Goal: Transaction & Acquisition: Book appointment/travel/reservation

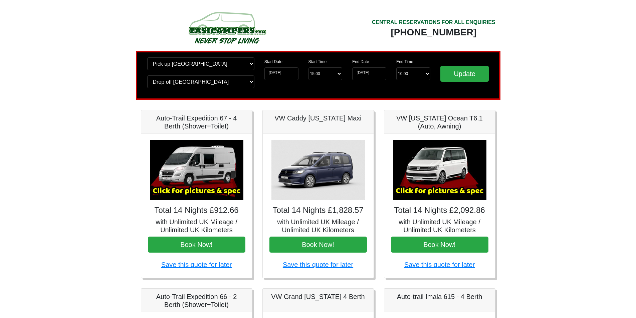
scroll to position [67, 0]
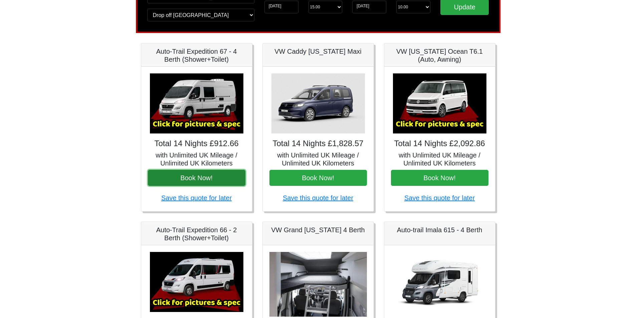
click at [191, 178] on button "Book Now!" at bounding box center [197, 178] width 98 height 16
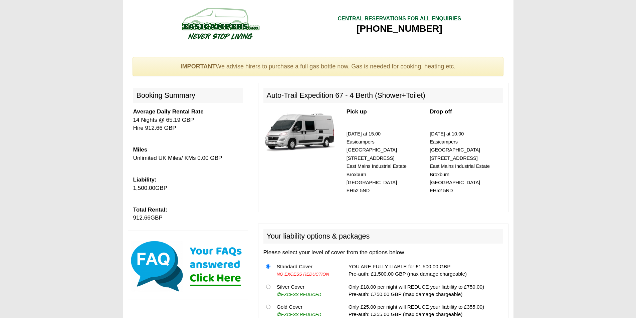
drag, startPoint x: 165, startPoint y: 219, endPoint x: 125, endPoint y: 208, distance: 40.8
click at [125, 212] on div "Booking Summary Average Daily Rental Rate 14 Nights @ 65.19 GBP Hire 912.66 GBP…" at bounding box center [188, 195] width 130 height 224
click at [160, 143] on div "Booking Summary Average Daily Rental Rate 14 Nights @ 65.19 GBP Hire 912.66 GBP…" at bounding box center [188, 157] width 120 height 148
drag, startPoint x: 178, startPoint y: 132, endPoint x: 132, endPoint y: 119, distance: 48.0
click at [132, 119] on div "Booking Summary Average Daily Rental Rate 14 Nights @ 65.19 GBP Hire 912.66 GBP…" at bounding box center [188, 157] width 120 height 148
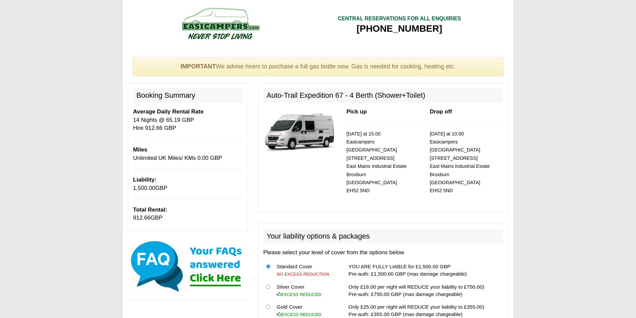
click at [213, 133] on div "Booking Summary Average Daily Rental Rate 14 Nights @ 65.19 GBP Hire 912.66 GBP…" at bounding box center [188, 157] width 120 height 148
